Goal: Task Accomplishment & Management: Manage account settings

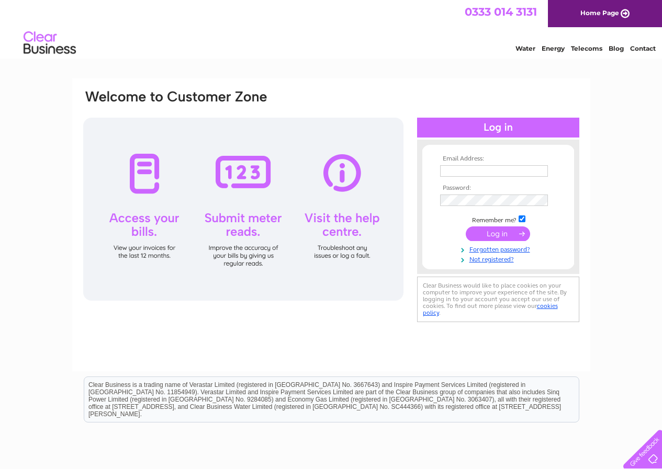
type input "tibcmargate@unicombox.co.uk"
click at [492, 233] on input "submit" at bounding box center [498, 234] width 64 height 15
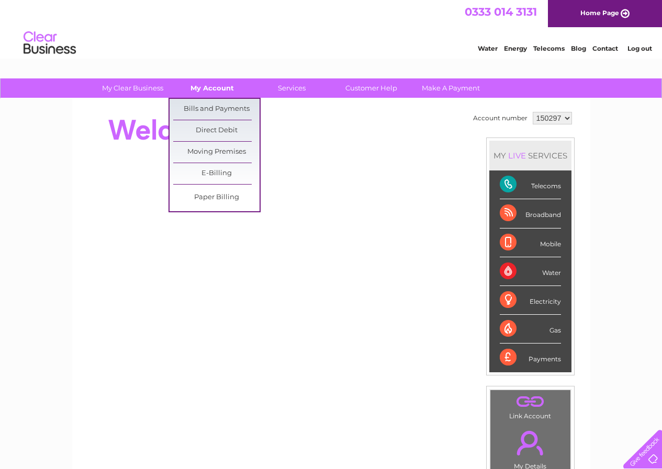
click at [198, 89] on link "My Account" at bounding box center [212, 87] width 86 height 19
click at [196, 107] on link "Bills and Payments" at bounding box center [216, 109] width 86 height 21
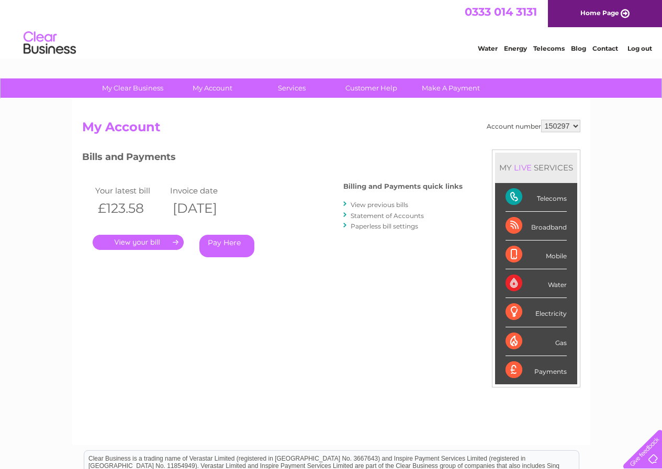
click at [147, 244] on link "." at bounding box center [138, 242] width 91 height 15
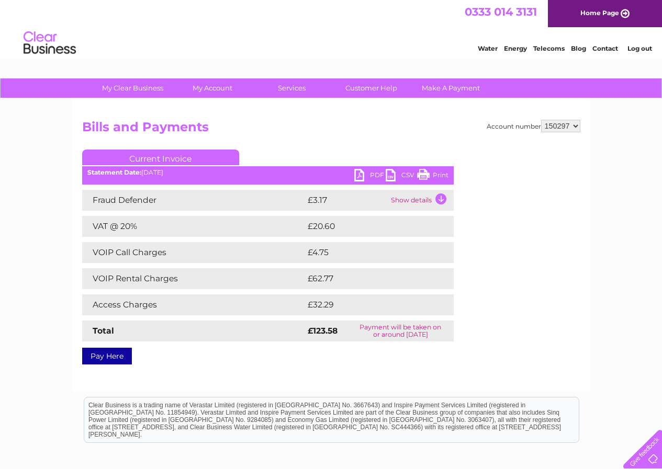
click at [440, 173] on link "Print" at bounding box center [432, 176] width 31 height 15
